Goal: Find specific page/section: Find specific page/section

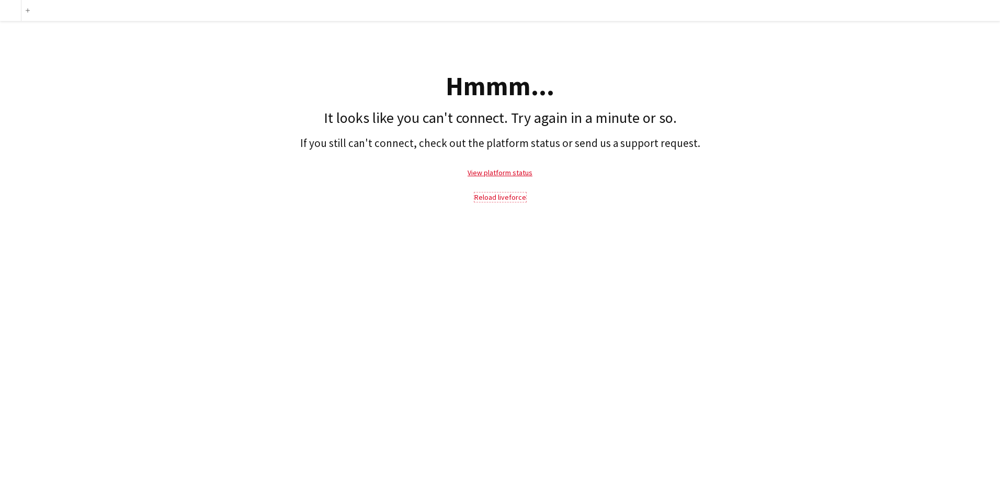
click at [506, 201] on link "Reload liveforce" at bounding box center [500, 196] width 52 height 9
click at [508, 192] on link "Reload liveforce" at bounding box center [500, 196] width 52 height 9
click at [505, 173] on link "View platform status" at bounding box center [499, 172] width 65 height 9
click at [489, 197] on link "Reload liveforce" at bounding box center [500, 196] width 52 height 9
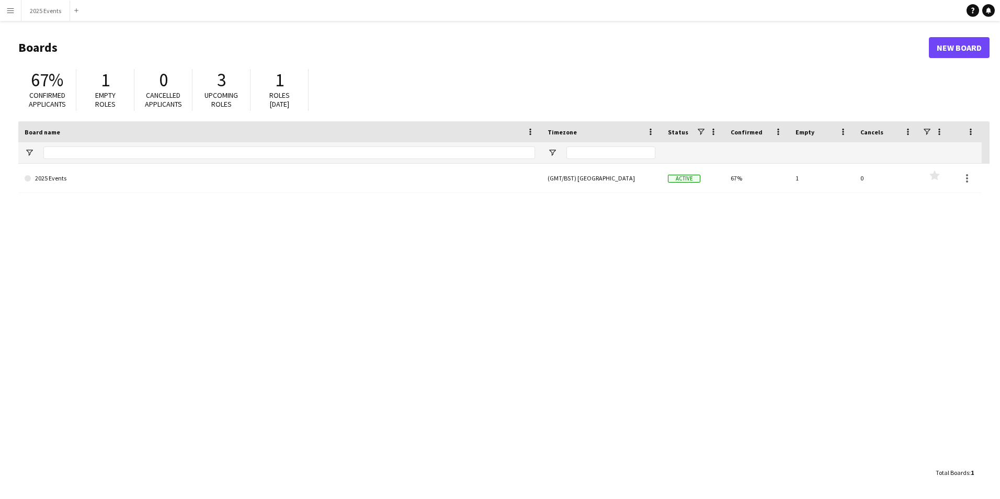
click at [12, 11] on app-icon "Menu" at bounding box center [10, 10] width 8 height 8
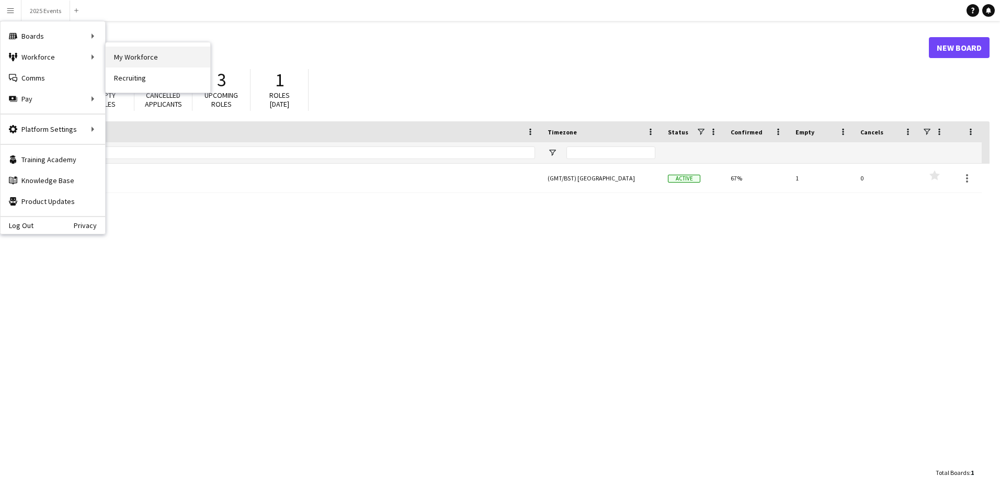
click at [136, 54] on link "My Workforce" at bounding box center [158, 57] width 105 height 21
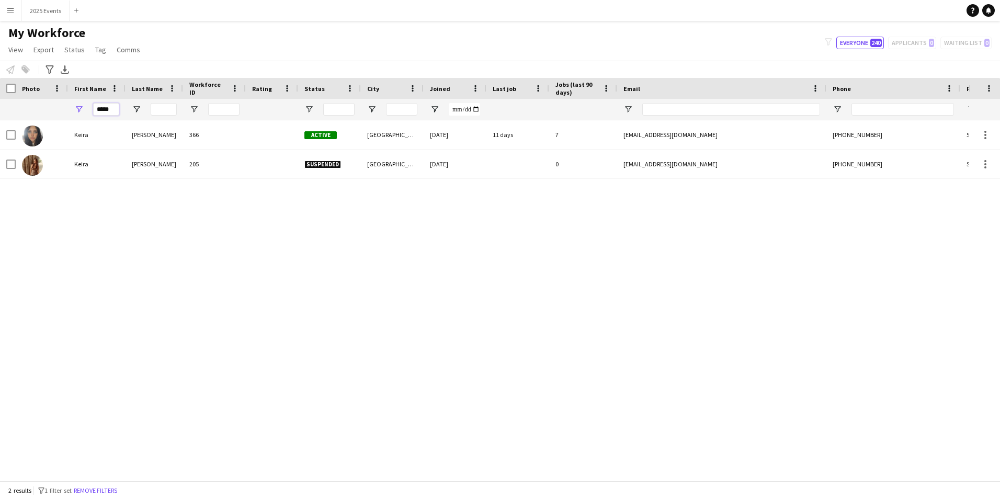
drag, startPoint x: 112, startPoint y: 108, endPoint x: 79, endPoint y: 108, distance: 32.9
click at [79, 108] on div "*****" at bounding box center [97, 109] width 58 height 21
type input "*******"
click at [224, 282] on div "Charles Vattakunnel Siby 562 Active Birmingham 03-09-2025 0 charlessiby3901@gma…" at bounding box center [484, 296] width 968 height 352
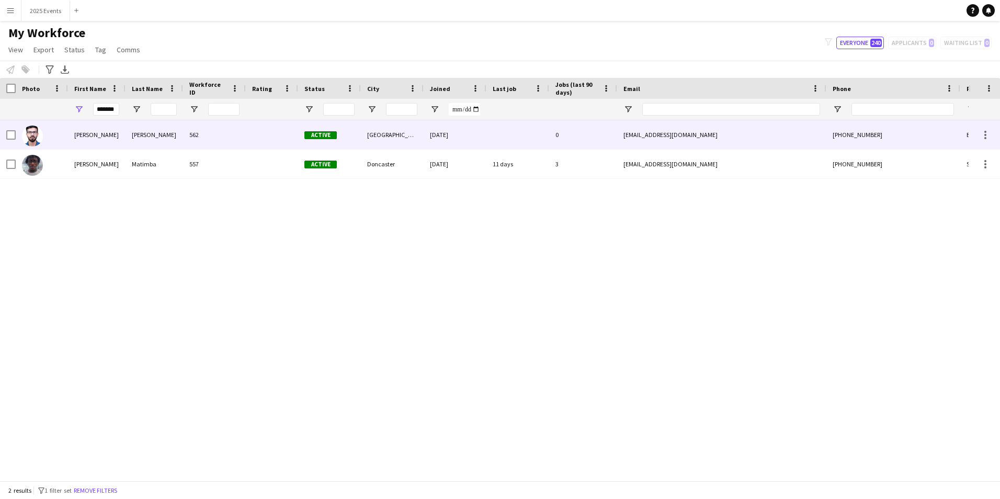
click at [190, 129] on div "562" at bounding box center [214, 134] width 63 height 29
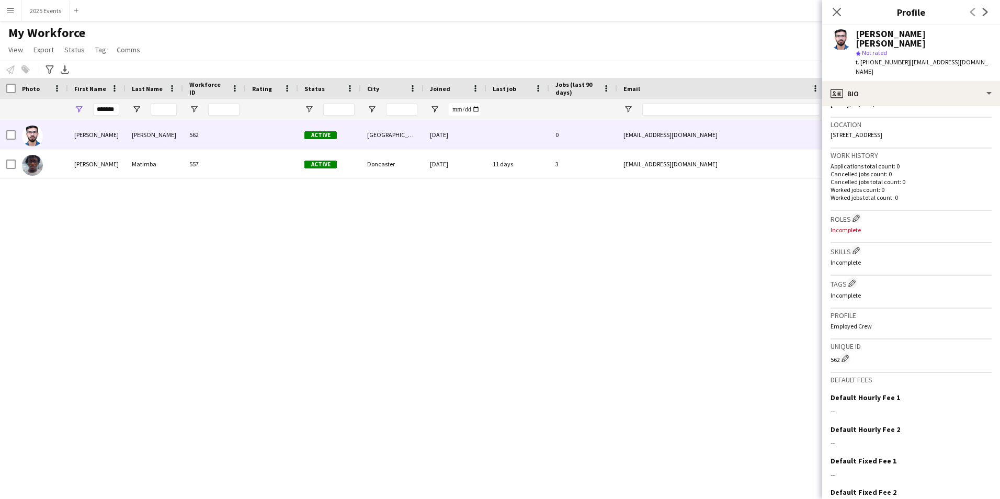
scroll to position [254, 0]
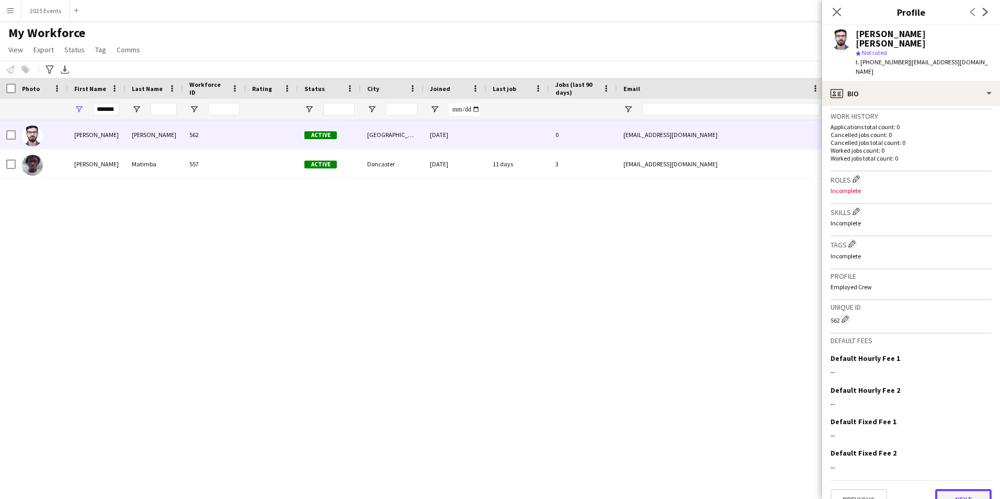
click at [961, 489] on button "Next" at bounding box center [963, 499] width 56 height 21
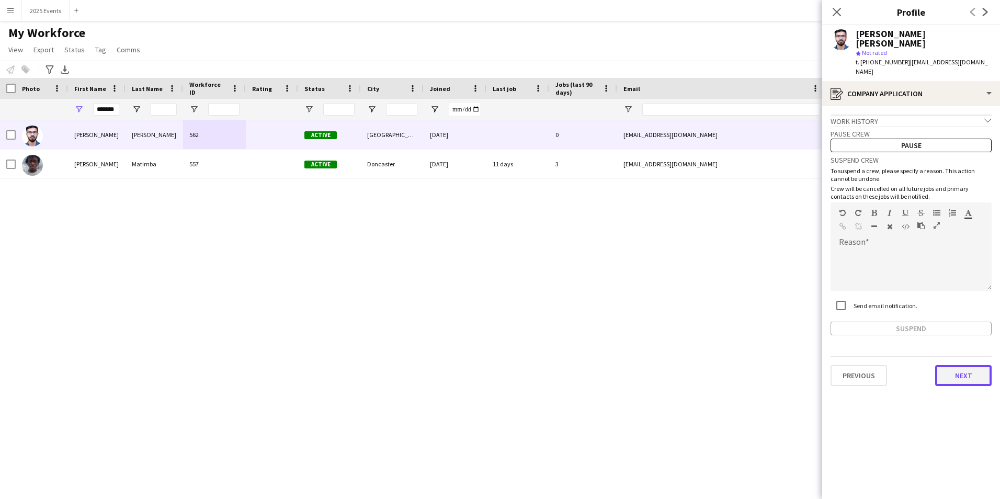
click at [951, 365] on button "Next" at bounding box center [963, 375] width 56 height 21
